Goal: Task Accomplishment & Management: Use online tool/utility

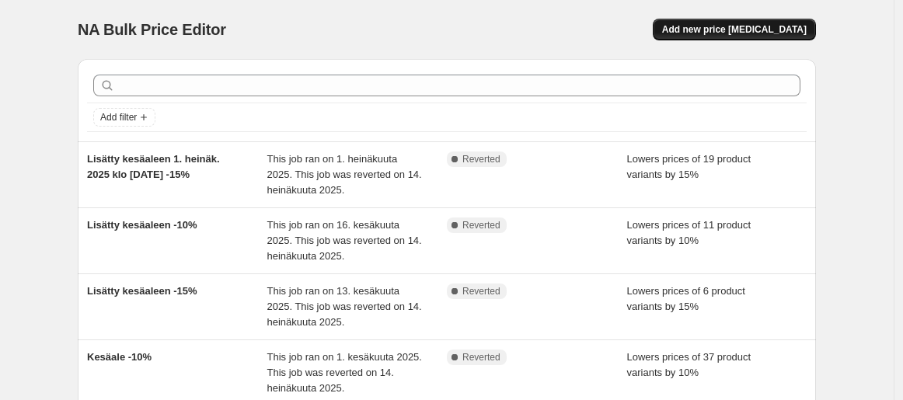
click at [785, 26] on span "Add new price [MEDICAL_DATA]" at bounding box center [734, 29] width 144 height 12
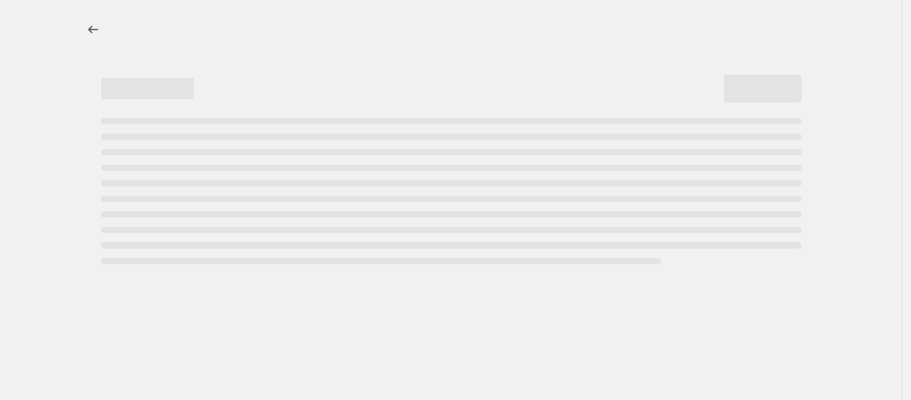
select select "percentage"
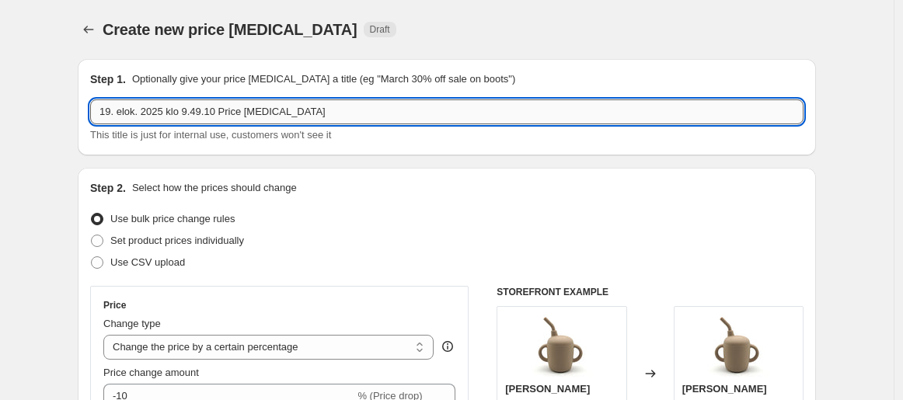
click at [350, 113] on input "19. elok. 2025 klo 9.49.10 Price [MEDICAL_DATA]" at bounding box center [446, 111] width 713 height 25
drag, startPoint x: 350, startPoint y: 113, endPoint x: 220, endPoint y: 117, distance: 130.6
click at [220, 117] on input "19. elok. 2025 klo 9.49.10 Price [MEDICAL_DATA]" at bounding box center [446, 111] width 713 height 25
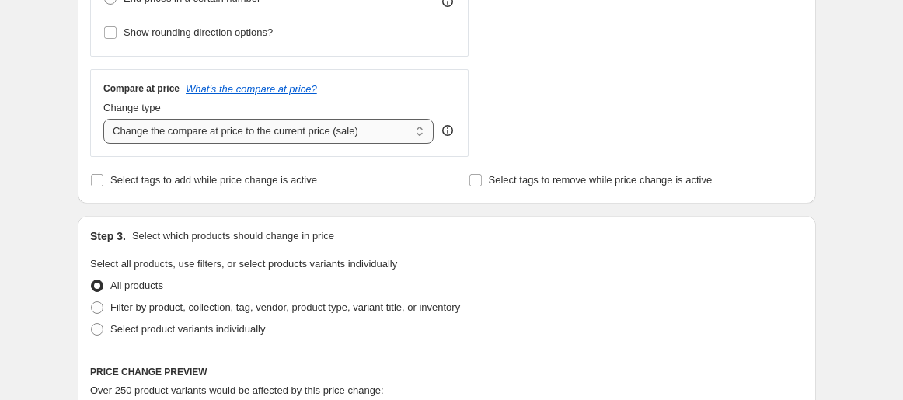
scroll to position [517, 0]
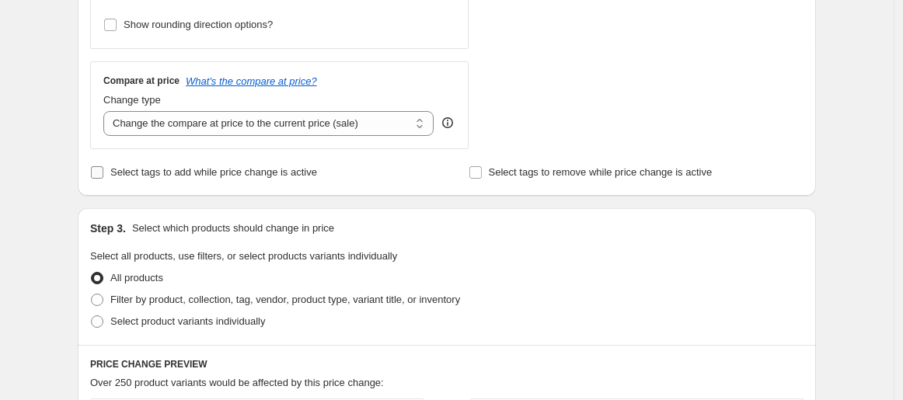
type input "19. elok. 2025 klo 9.49.10 Hoitolaukut -10% kampanja"
click at [296, 176] on span "Select tags to add while price change is active" at bounding box center [213, 172] width 207 height 12
click at [103, 176] on input "Select tags to add while price change is active" at bounding box center [97, 172] width 12 height 12
checkbox input "true"
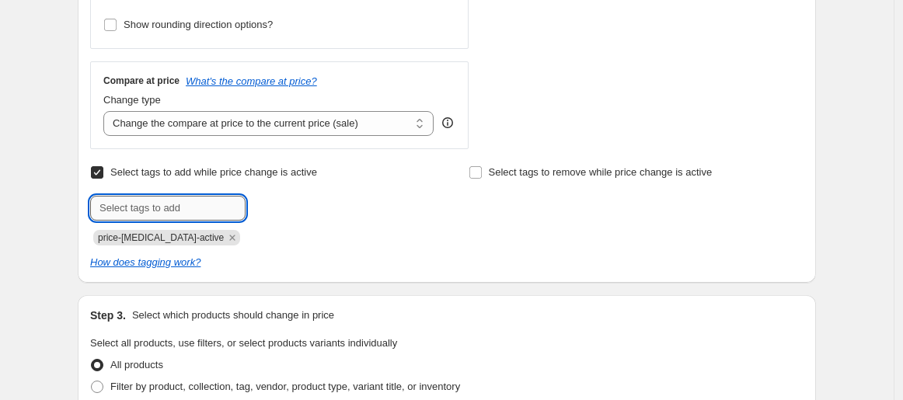
click at [219, 211] on input "text" at bounding box center [167, 208] width 155 height 25
type input "ale"
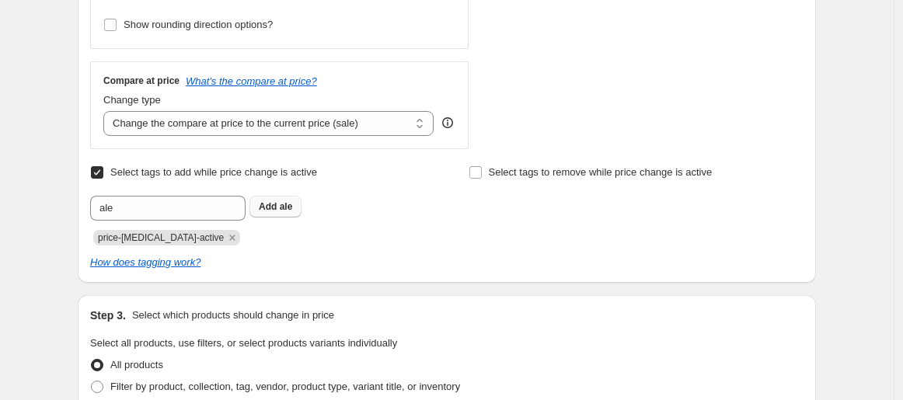
click at [275, 210] on b "Add" at bounding box center [268, 206] width 18 height 11
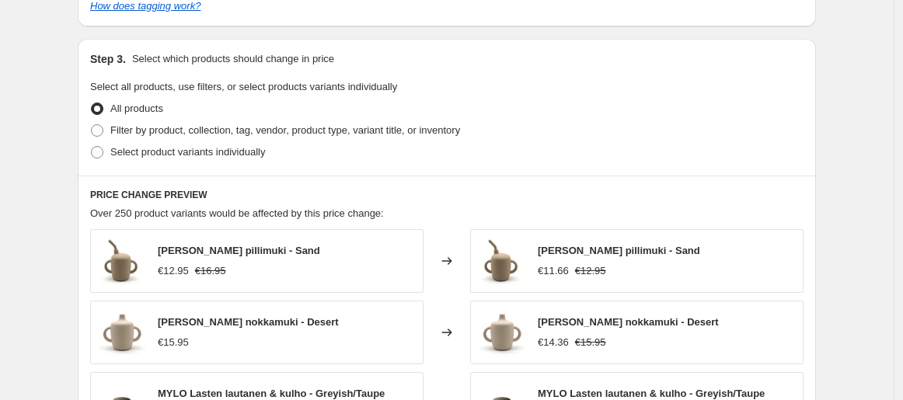
scroll to position [863, 0]
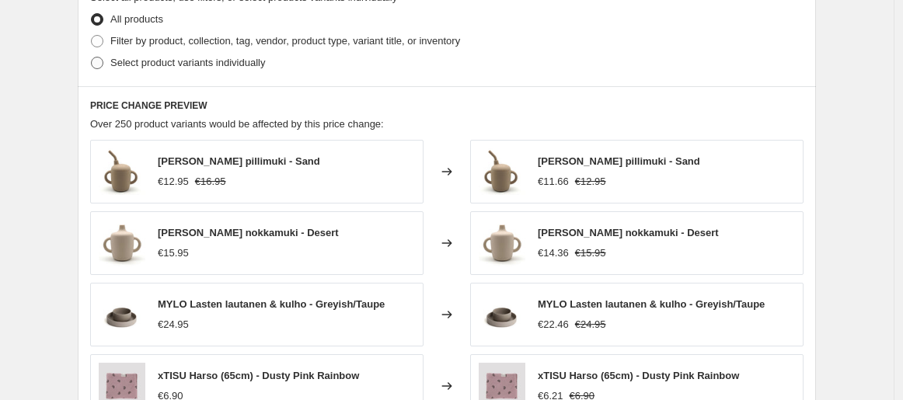
click at [237, 64] on span "Select product variants individually" at bounding box center [187, 63] width 155 height 12
click at [92, 57] on input "Select product variants individually" at bounding box center [91, 57] width 1 height 1
radio input "true"
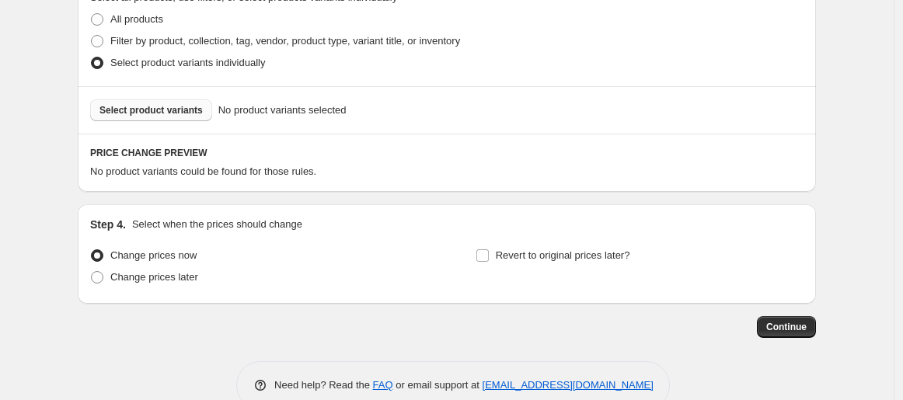
click at [172, 111] on span "Select product variants" at bounding box center [150, 110] width 103 height 12
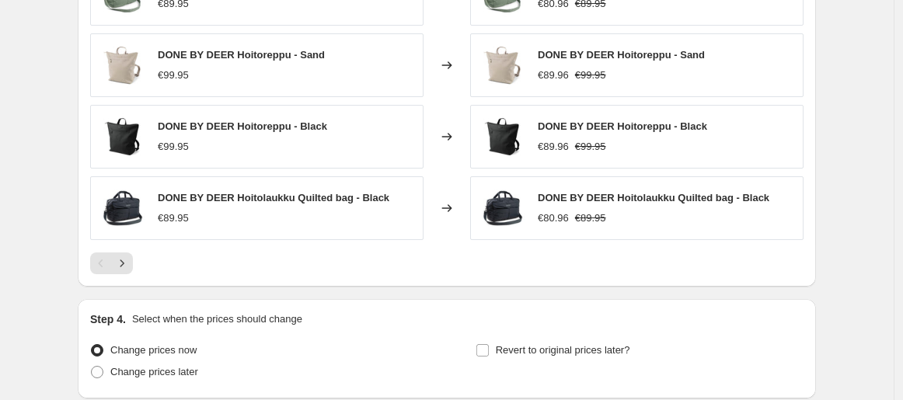
scroll to position [1283, 0]
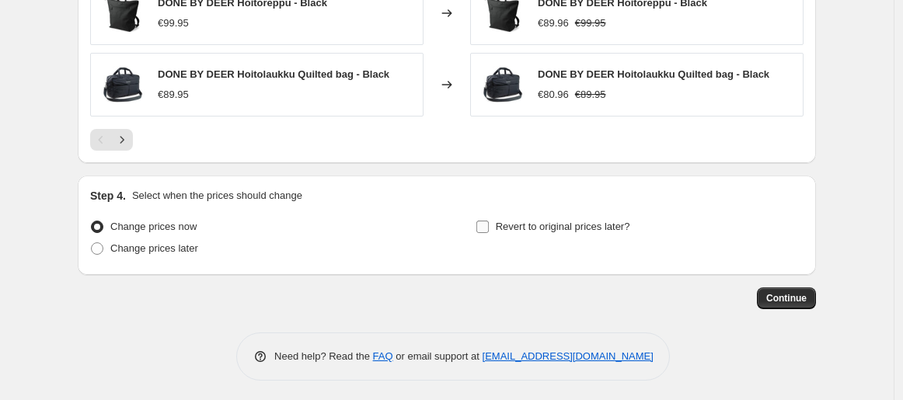
click at [625, 228] on span "Revert to original prices later?" at bounding box center [563, 227] width 134 height 12
click at [489, 228] on input "Revert to original prices later?" at bounding box center [482, 227] width 12 height 12
checkbox input "true"
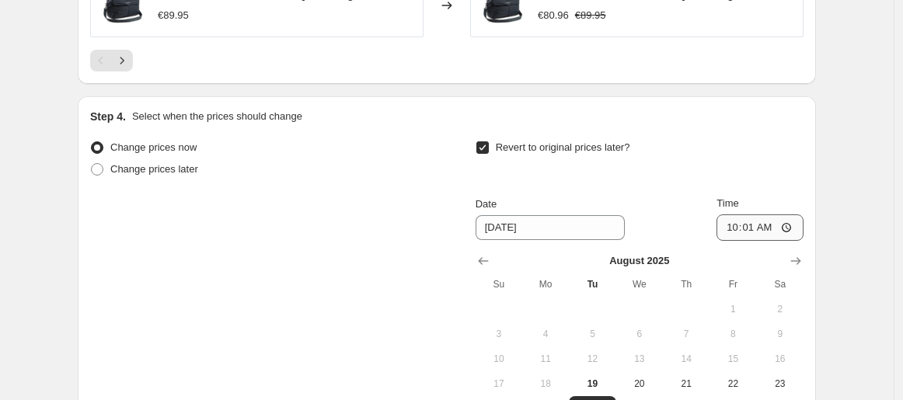
scroll to position [1456, 0]
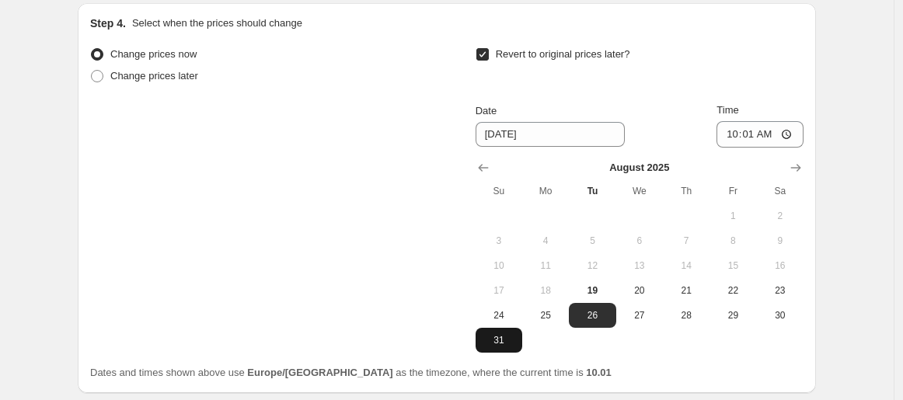
click at [507, 341] on span "31" at bounding box center [499, 340] width 34 height 12
type input "[DATE]"
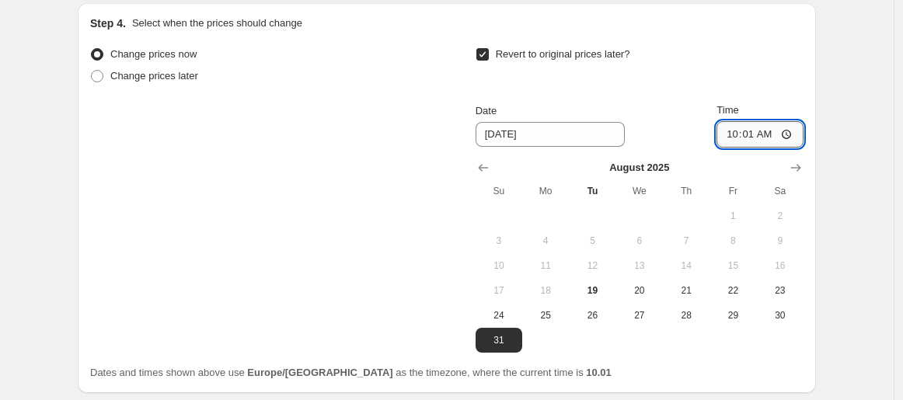
click at [754, 129] on input "10:01" at bounding box center [759, 134] width 87 height 26
type input "23:59"
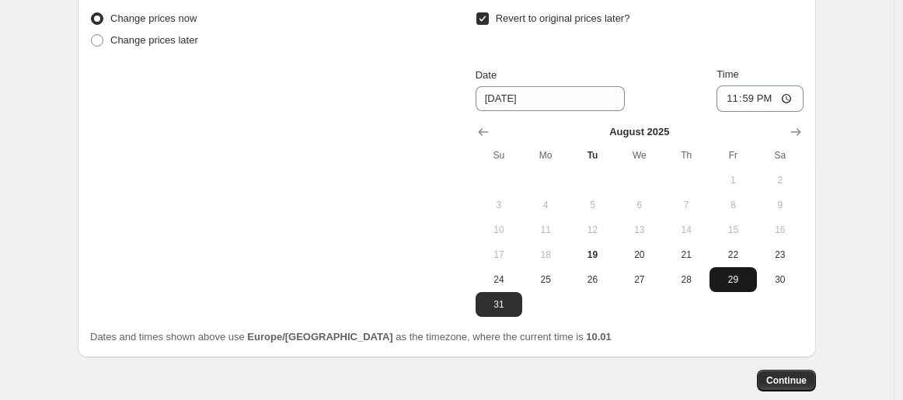
scroll to position [1574, 0]
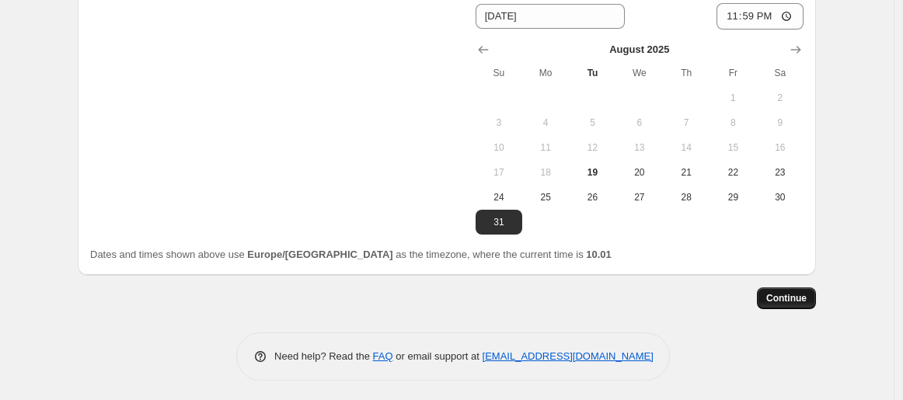
click at [806, 292] on span "Continue" at bounding box center [786, 298] width 40 height 12
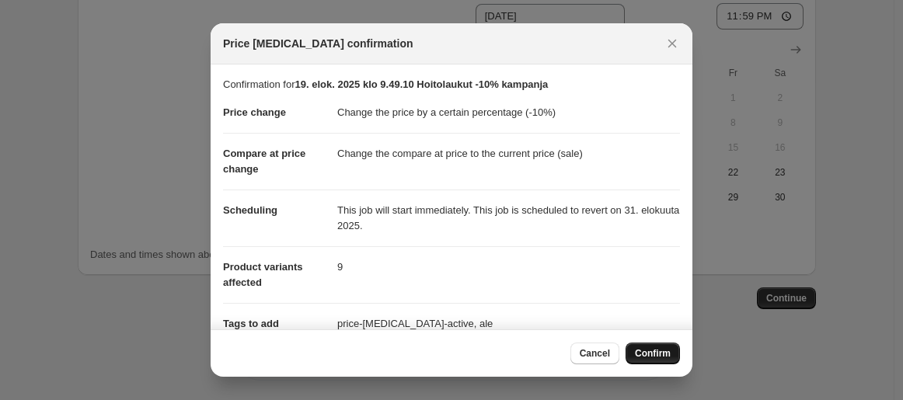
click at [661, 352] on span "Confirm" at bounding box center [653, 353] width 36 height 12
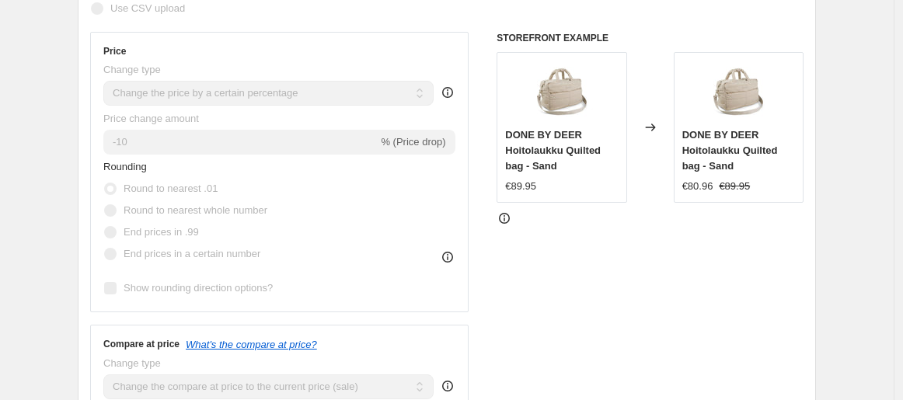
scroll to position [234, 0]
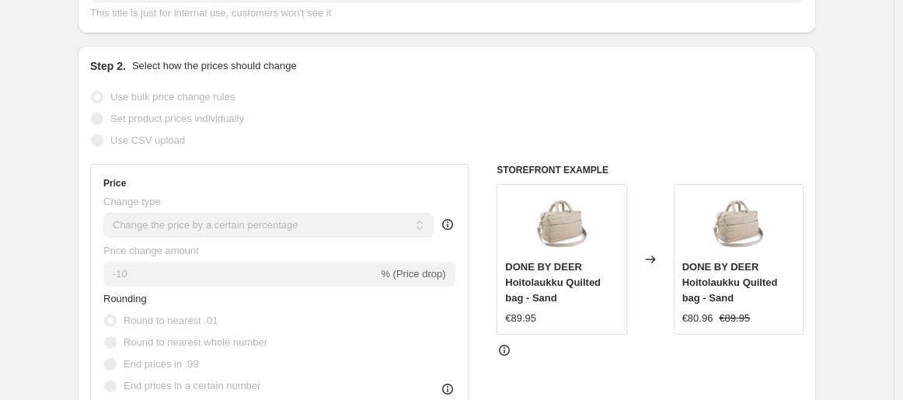
select select "percentage"
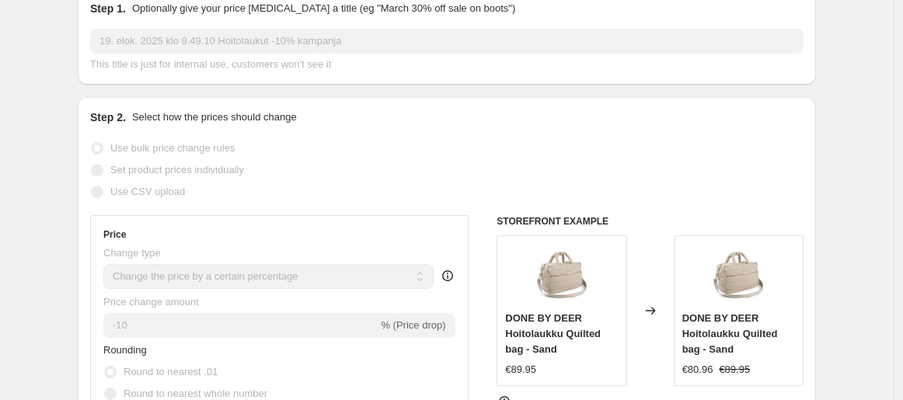
scroll to position [0, 0]
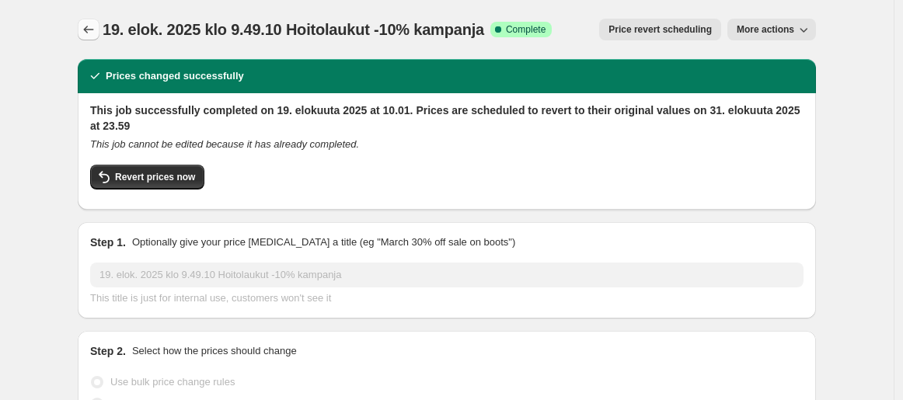
click at [90, 30] on icon "Price change jobs" at bounding box center [89, 30] width 16 height 16
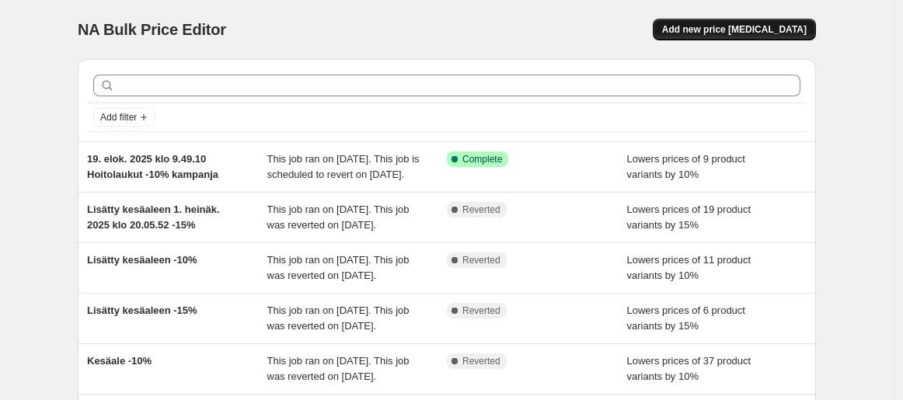
click at [746, 25] on span "Add new price [MEDICAL_DATA]" at bounding box center [734, 29] width 144 height 12
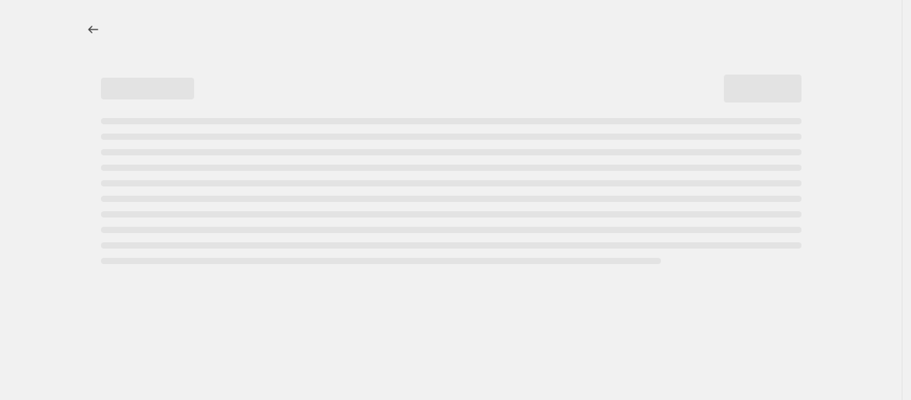
select select "percentage"
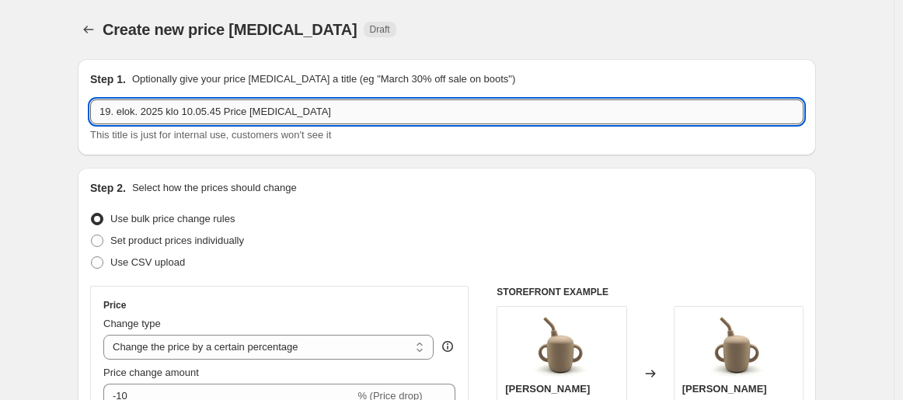
drag, startPoint x: 322, startPoint y: 109, endPoint x: 226, endPoint y: 113, distance: 96.4
click at [226, 113] on input "19. elok. 2025 klo 10.05.45 Price [MEDICAL_DATA]" at bounding box center [446, 111] width 713 height 25
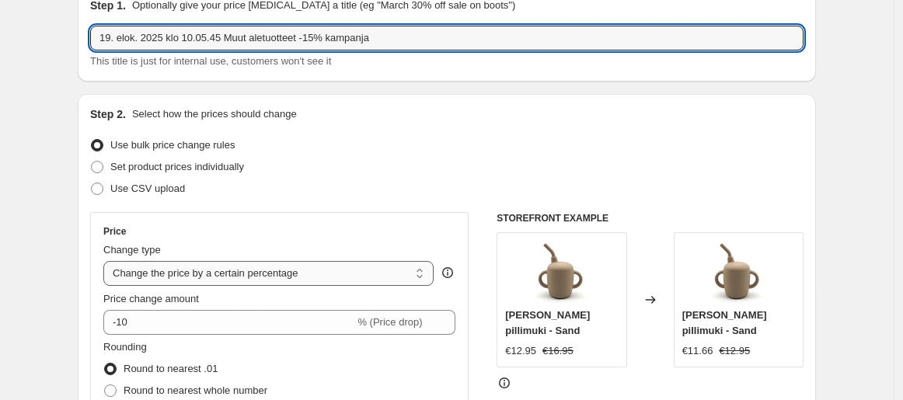
scroll to position [172, 0]
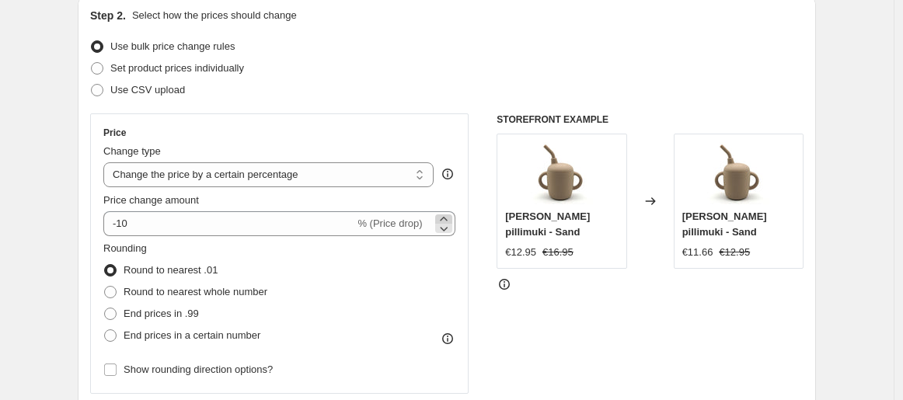
type input "19. elok. 2025 klo 10.05.45 Muut aletuotteet -15% kampanja"
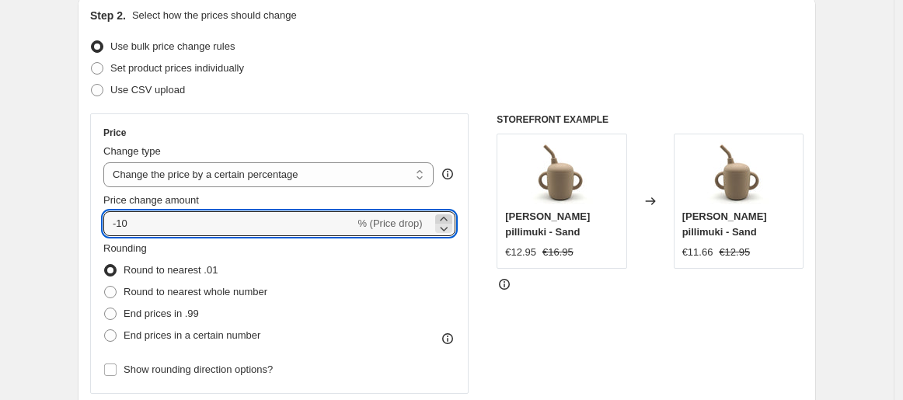
click at [447, 219] on icon at bounding box center [443, 219] width 7 height 4
click at [447, 218] on icon at bounding box center [443, 219] width 7 height 4
click at [451, 228] on icon at bounding box center [444, 229] width 16 height 16
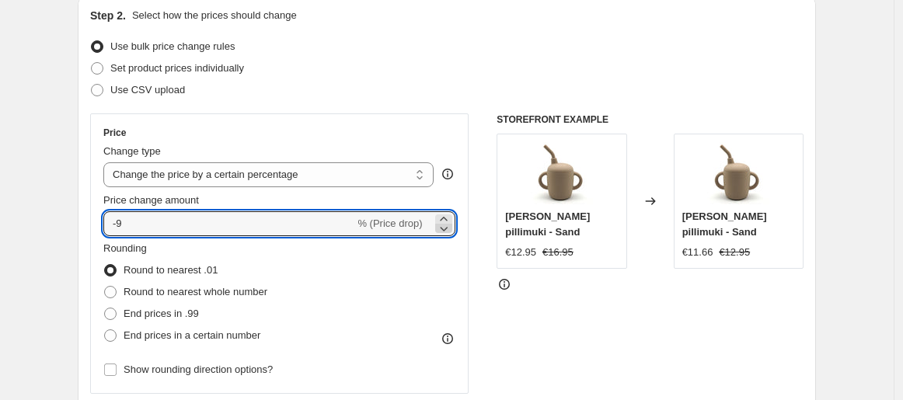
click at [451, 228] on icon at bounding box center [444, 229] width 16 height 16
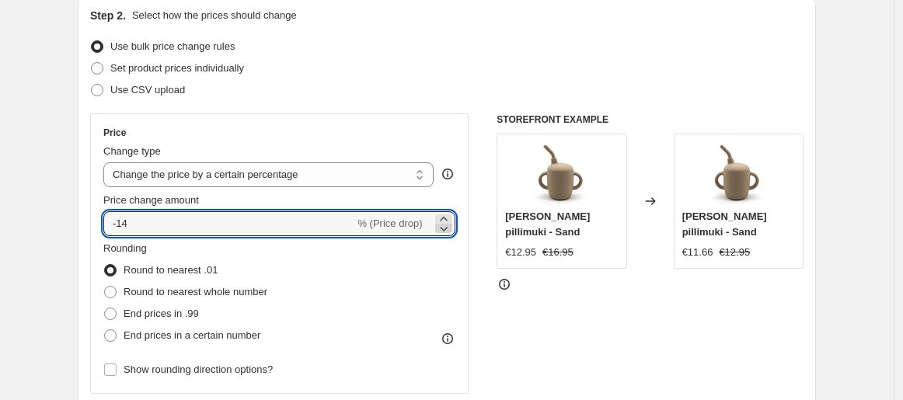
click at [451, 228] on icon at bounding box center [444, 229] width 16 height 16
type input "-15"
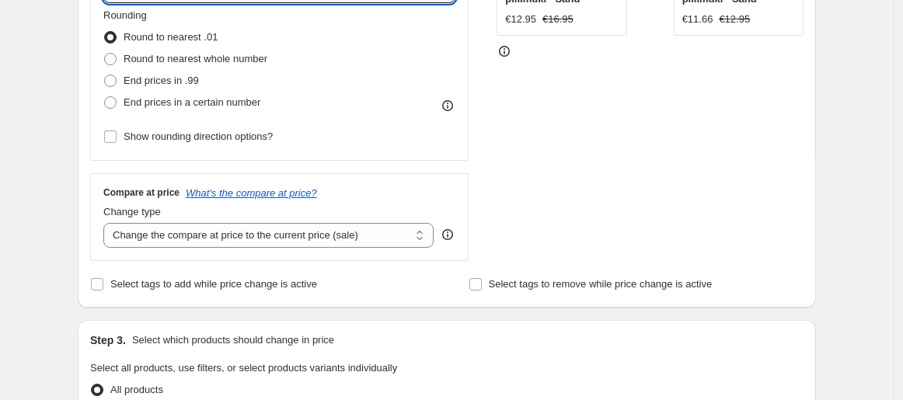
scroll to position [431, 0]
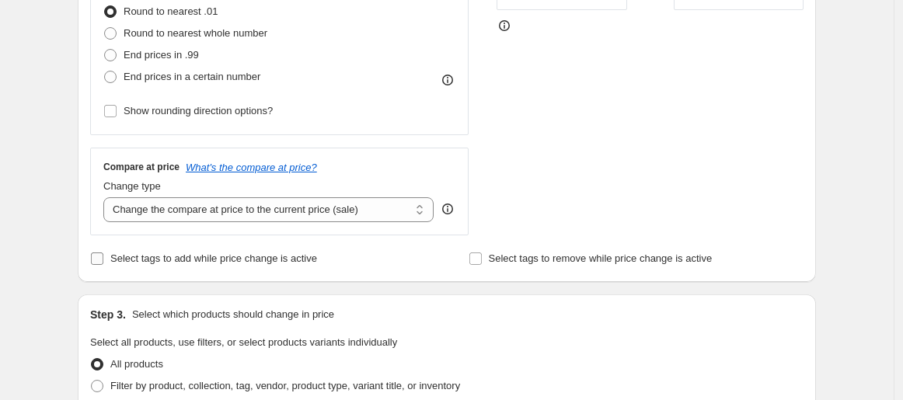
click at [259, 260] on span "Select tags to add while price change is active" at bounding box center [213, 258] width 207 height 12
click at [103, 260] on input "Select tags to add while price change is active" at bounding box center [97, 258] width 12 height 12
checkbox input "true"
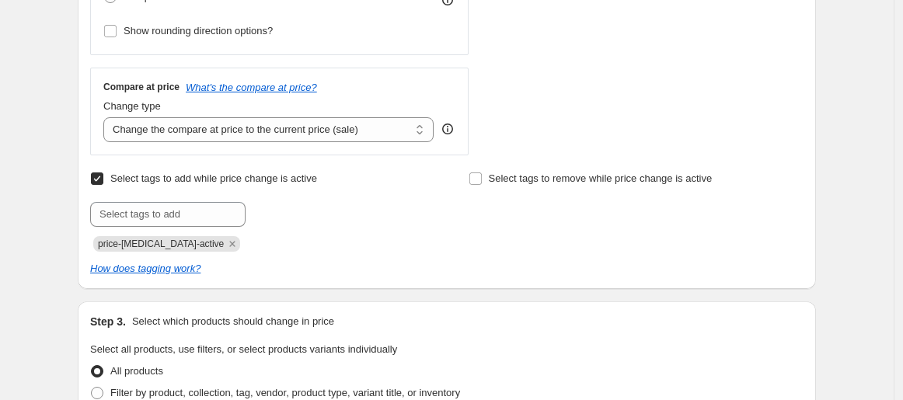
scroll to position [604, 0]
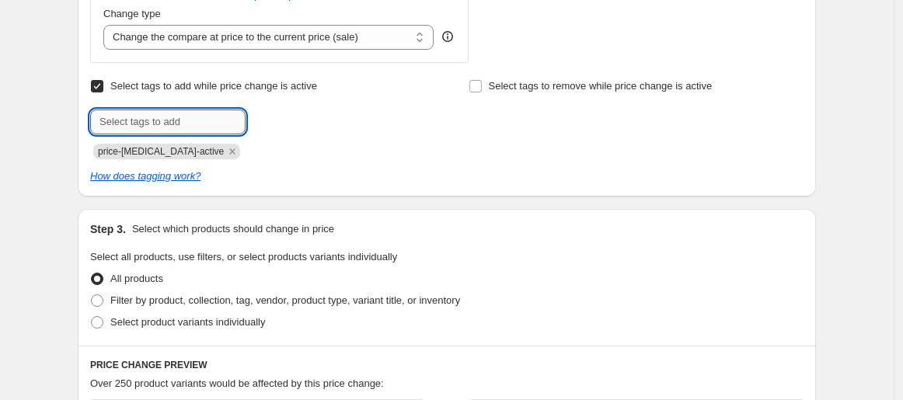
click at [211, 127] on input "text" at bounding box center [167, 122] width 155 height 25
type input "ale"
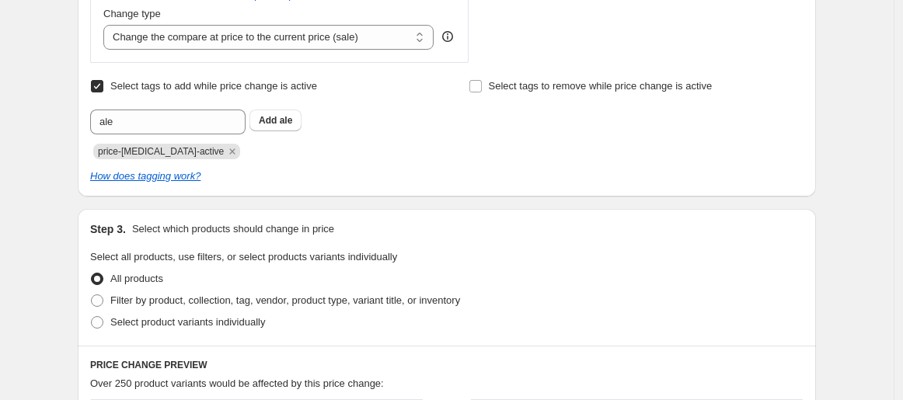
click at [848, 90] on div "Create new price change job. This page is ready Create new price change job Dra…" at bounding box center [446, 216] width 893 height 1640
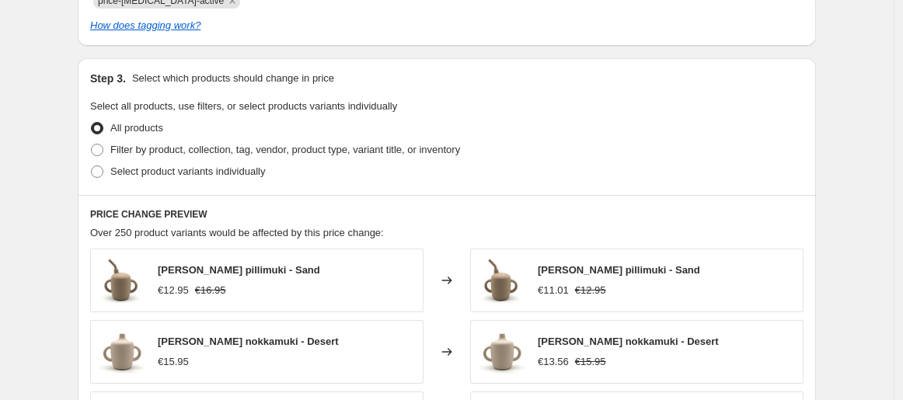
scroll to position [777, 0]
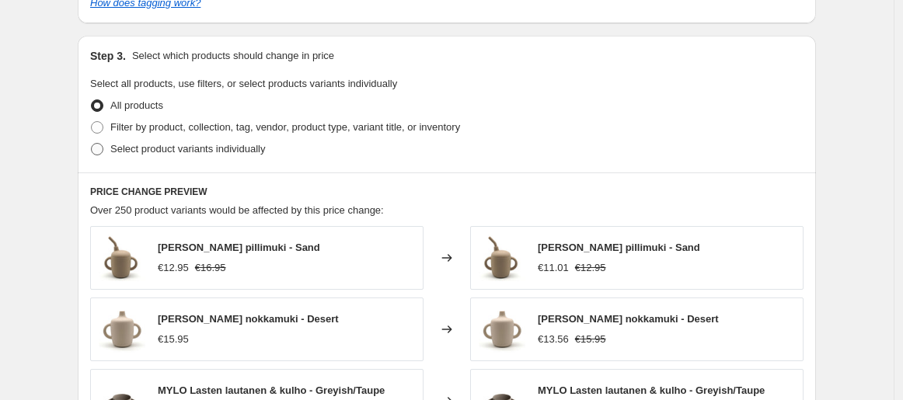
click at [197, 156] on label "Select product variants individually" at bounding box center [177, 149] width 175 height 22
click at [92, 144] on input "Select product variants individually" at bounding box center [91, 143] width 1 height 1
radio input "true"
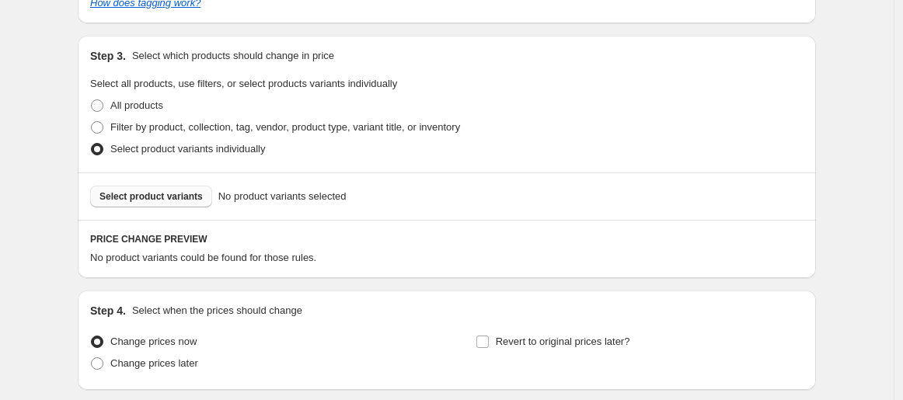
click at [183, 200] on span "Select product variants" at bounding box center [150, 196] width 103 height 12
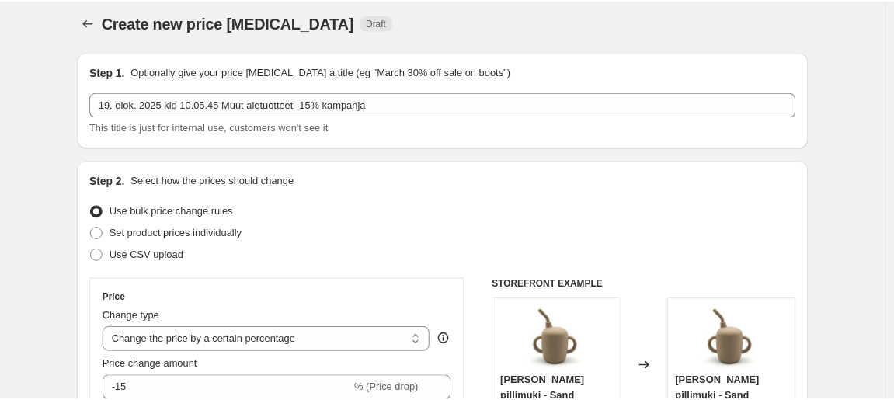
scroll to position [0, 0]
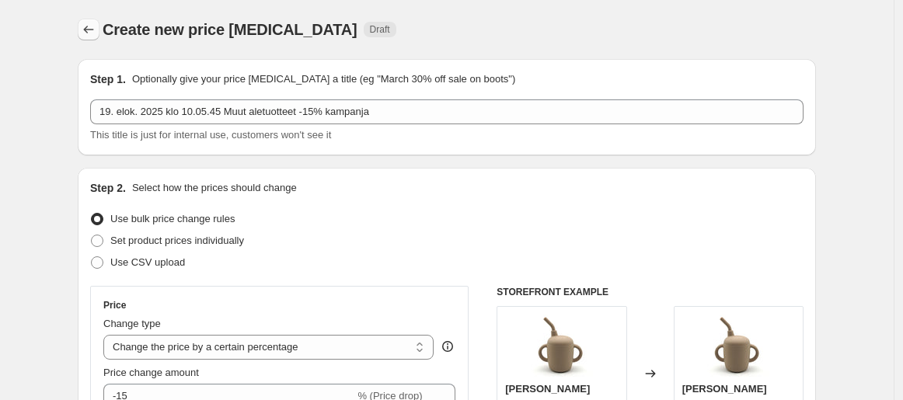
click at [92, 28] on icon "Price change jobs" at bounding box center [89, 30] width 16 height 16
